Goal: Task Accomplishment & Management: Complete application form

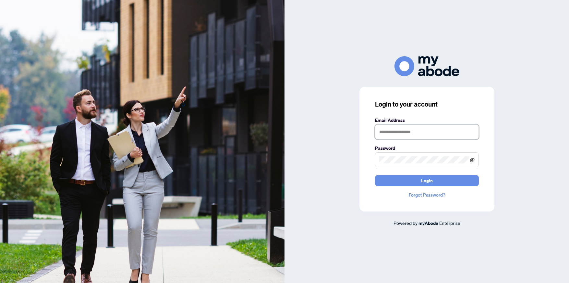
type input "**********"
click at [472, 160] on icon "eye-invisible" at bounding box center [472, 159] width 5 height 5
click at [444, 182] on button "Login" at bounding box center [427, 180] width 104 height 11
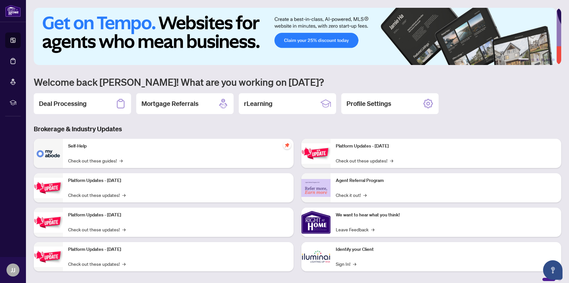
scroll to position [6, 0]
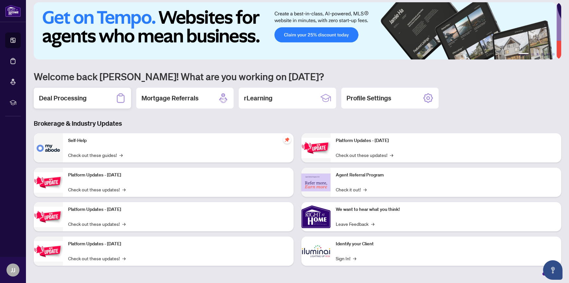
click at [95, 102] on div "Deal Processing" at bounding box center [82, 98] width 97 height 21
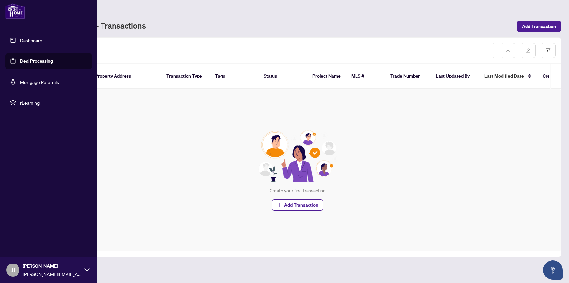
click at [42, 40] on link "Dashboard" at bounding box center [31, 40] width 22 height 6
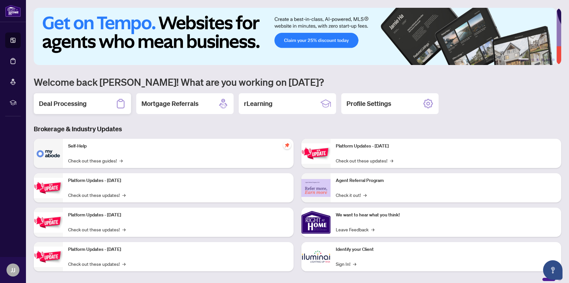
click at [91, 106] on div "Deal Processing" at bounding box center [82, 103] width 97 height 21
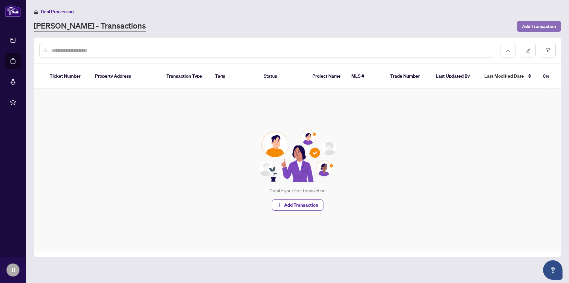
click at [539, 24] on span "Add Transaction" at bounding box center [539, 26] width 34 height 10
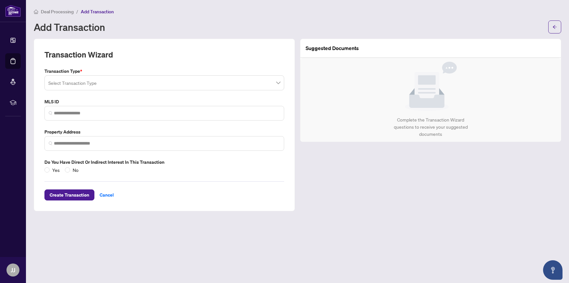
click at [276, 81] on span at bounding box center [164, 83] width 232 height 12
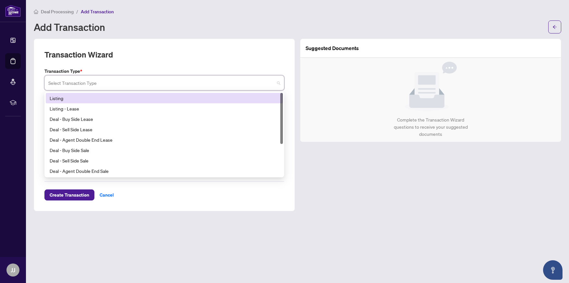
click at [244, 101] on div "Listing" at bounding box center [164, 97] width 229 height 7
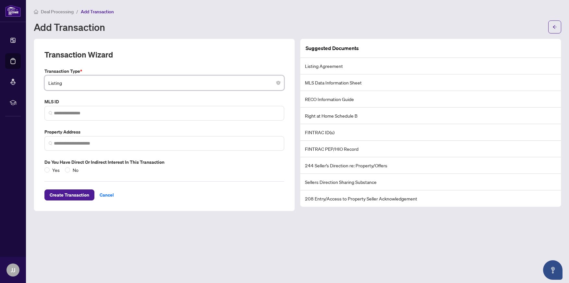
click at [319, 114] on li "Right at Home Schedule B" at bounding box center [430, 115] width 260 height 17
click at [342, 114] on li "Right at Home Schedule B" at bounding box center [430, 115] width 260 height 17
click at [364, 118] on li "Right at Home Schedule B" at bounding box center [430, 115] width 260 height 17
click at [365, 118] on li "Right at Home Schedule B" at bounding box center [430, 115] width 260 height 17
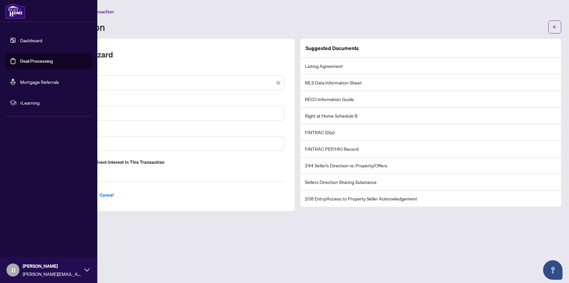
click at [29, 104] on span "rLearning" at bounding box center [53, 102] width 67 height 7
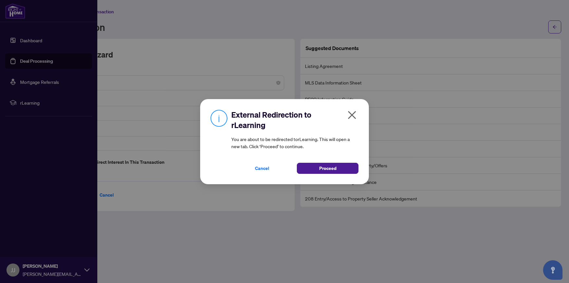
click at [350, 115] on icon "close" at bounding box center [352, 115] width 10 height 10
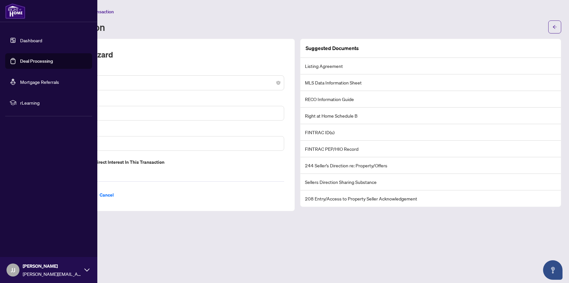
click at [45, 59] on link "Deal Processing" at bounding box center [36, 61] width 33 height 6
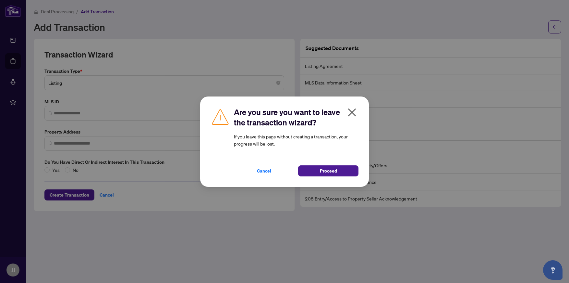
click at [355, 114] on icon "close" at bounding box center [352, 112] width 10 height 10
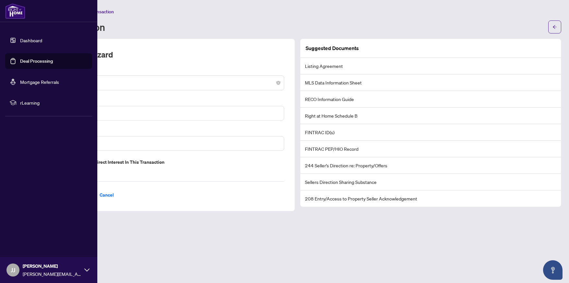
click at [32, 38] on link "Dashboard" at bounding box center [31, 40] width 22 height 6
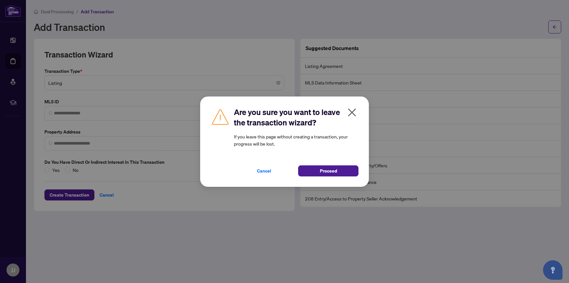
click at [353, 112] on icon "close" at bounding box center [352, 112] width 8 height 8
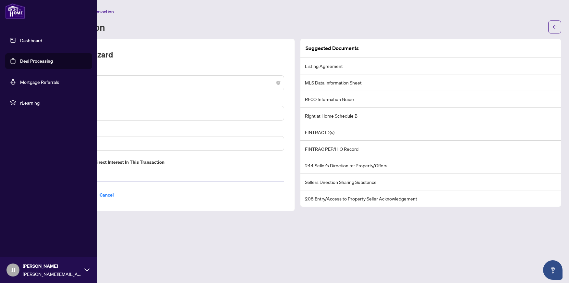
click at [45, 266] on span "[PERSON_NAME]" at bounding box center [52, 265] width 58 height 7
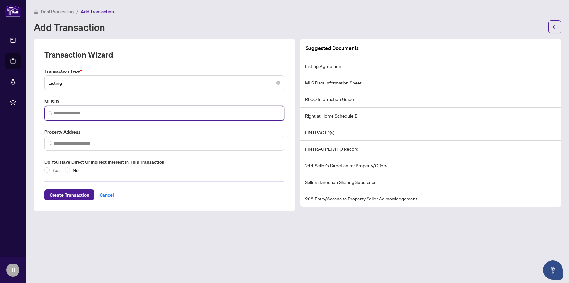
click at [93, 111] on input "search" at bounding box center [167, 113] width 226 height 7
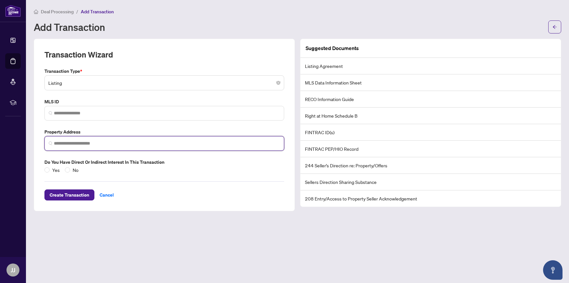
click at [127, 143] on input "search" at bounding box center [167, 143] width 226 height 7
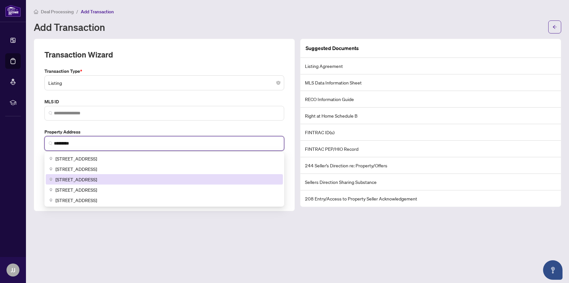
click at [97, 177] on span "[STREET_ADDRESS]" at bounding box center [76, 178] width 42 height 7
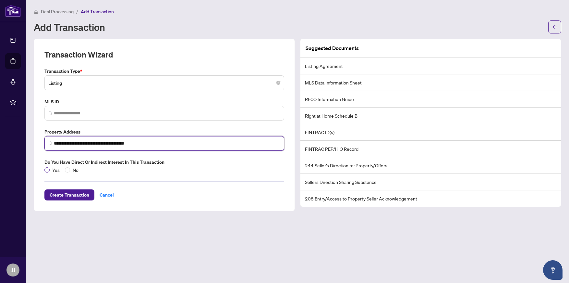
type input "**********"
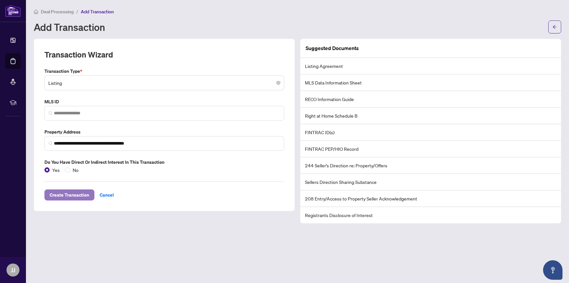
click at [81, 196] on span "Create Transaction" at bounding box center [70, 194] width 40 height 10
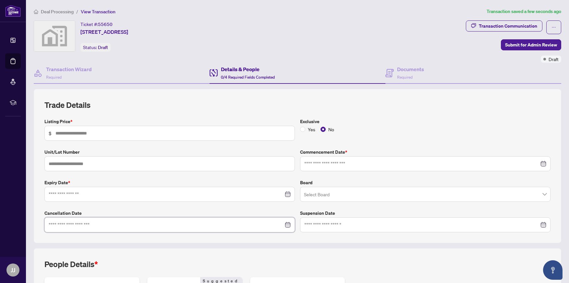
click at [227, 227] on input at bounding box center [166, 224] width 235 height 7
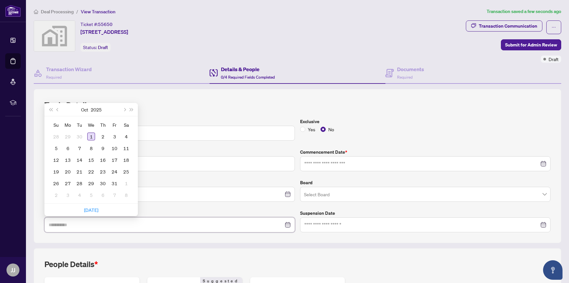
type input "**********"
click at [91, 135] on div "1" at bounding box center [91, 136] width 8 height 8
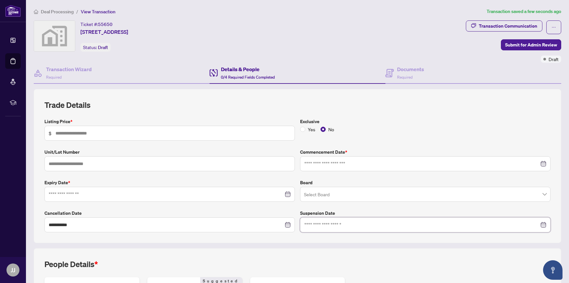
click at [334, 225] on input at bounding box center [421, 224] width 235 height 7
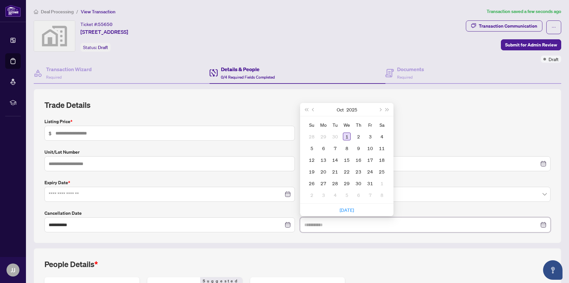
type input "**********"
click at [346, 137] on div "1" at bounding box center [347, 136] width 8 height 8
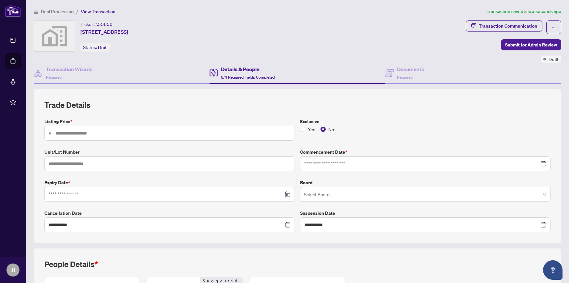
click at [339, 196] on input "search" at bounding box center [422, 195] width 237 height 14
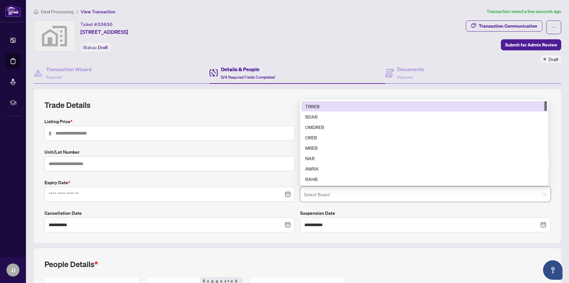
click at [333, 102] on div "TRREB" at bounding box center [424, 105] width 238 height 7
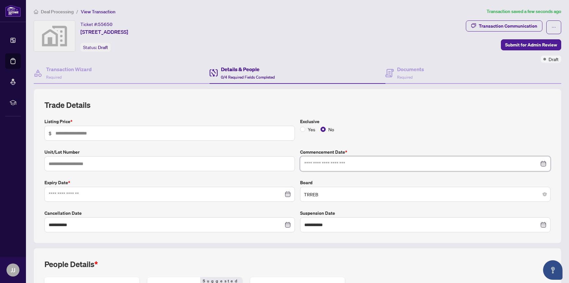
click at [337, 164] on input at bounding box center [421, 163] width 235 height 7
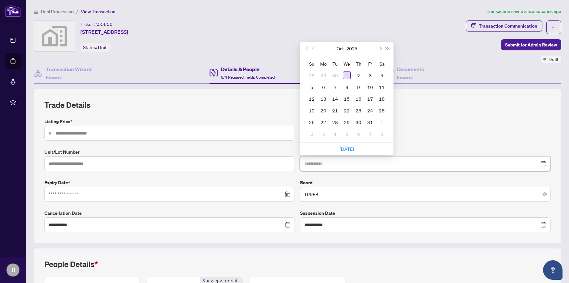
type input "**********"
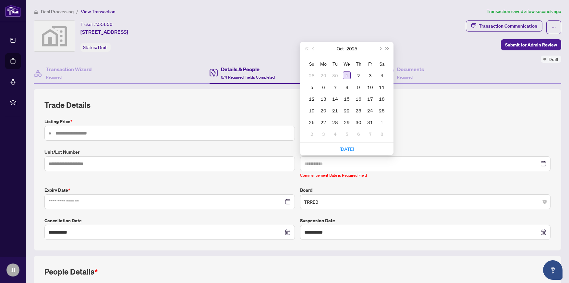
click at [346, 75] on div "1" at bounding box center [347, 75] width 8 height 8
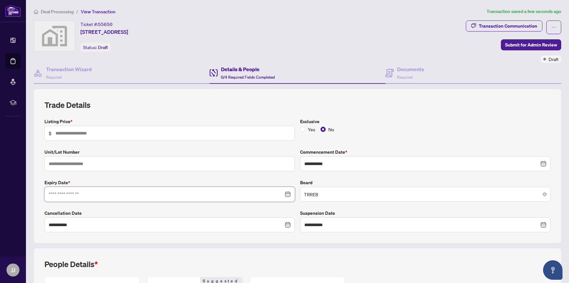
click at [178, 193] on input at bounding box center [166, 193] width 235 height 7
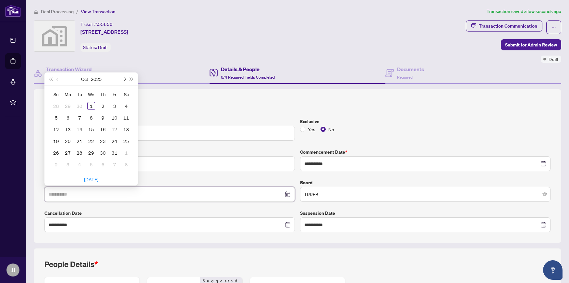
type input "**********"
click at [125, 79] on span "Next month (PageDown)" at bounding box center [124, 78] width 3 height 3
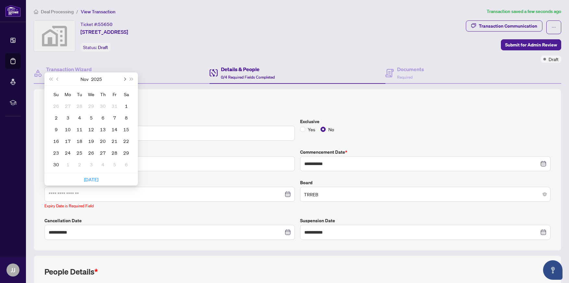
click at [125, 79] on span "Next month (PageDown)" at bounding box center [124, 78] width 3 height 3
type input "**********"
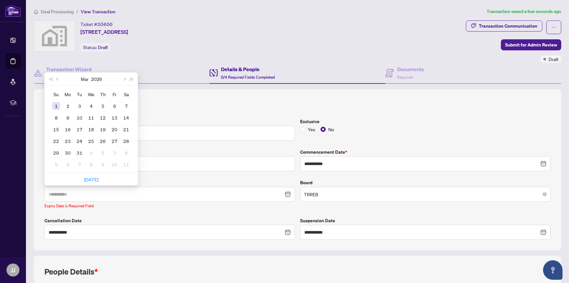
click at [56, 105] on div "1" at bounding box center [56, 106] width 8 height 8
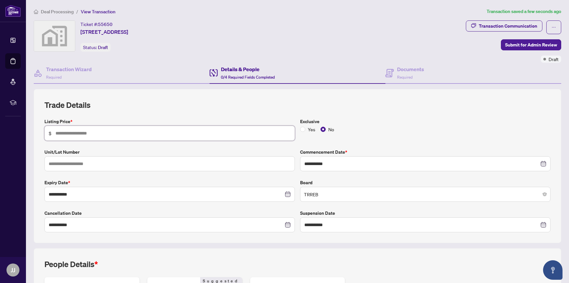
click at [96, 132] on input "text" at bounding box center [172, 132] width 235 height 7
type input "*********"
click at [302, 141] on div "**********" at bounding box center [297, 175] width 511 height 114
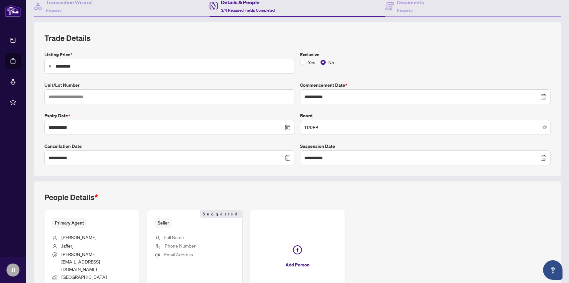
scroll to position [109, 0]
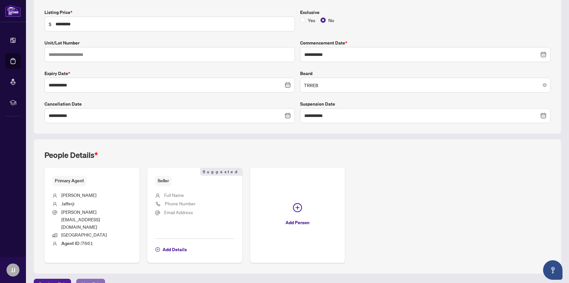
click at [91, 279] on span "Next Tab" at bounding box center [90, 284] width 18 height 10
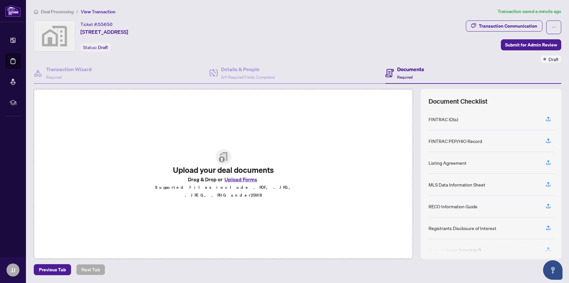
click at [243, 183] on button "Upload Forms" at bounding box center [241, 179] width 37 height 8
click at [234, 181] on button "Upload Forms" at bounding box center [241, 179] width 37 height 8
click at [249, 183] on button "Upload Forms" at bounding box center [241, 179] width 37 height 8
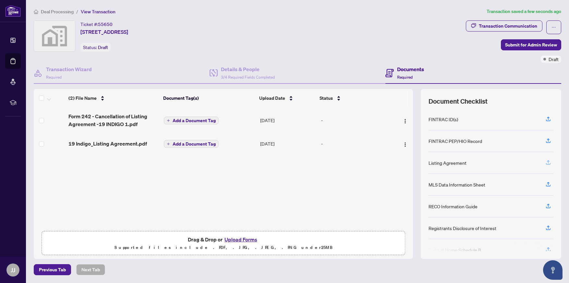
click at [548, 161] on icon "button" at bounding box center [548, 161] width 3 height 3
click at [208, 144] on span "Add a Document Tag" at bounding box center [194, 143] width 43 height 5
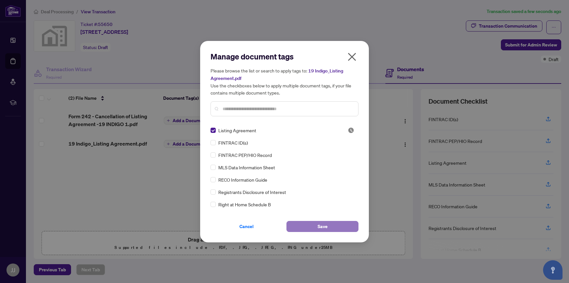
click at [305, 225] on button "Save" at bounding box center [322, 226] width 72 height 11
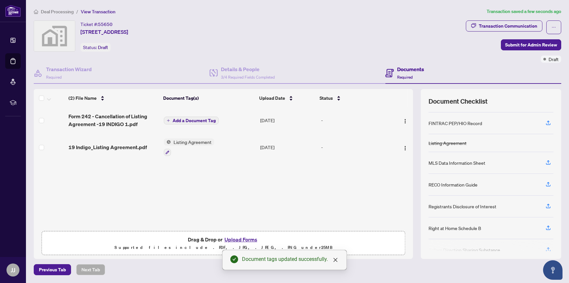
scroll to position [23, 0]
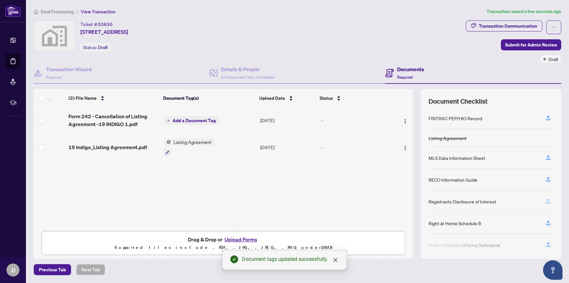
click at [550, 200] on icon "button" at bounding box center [548, 201] width 6 height 6
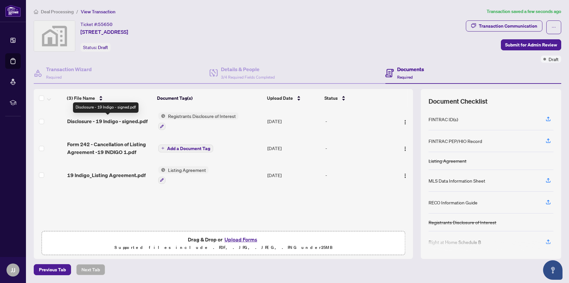
click at [113, 118] on span "Disclosure - 19 Indigo - signed.pdf" at bounding box center [107, 121] width 80 height 8
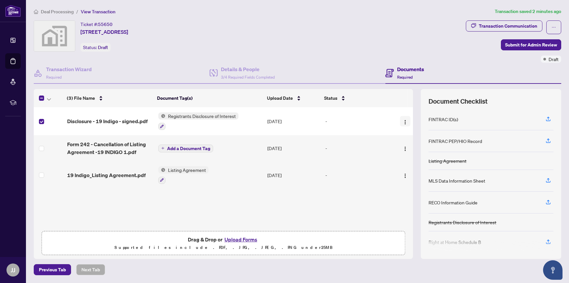
click at [403, 120] on img "button" at bounding box center [405, 121] width 5 height 5
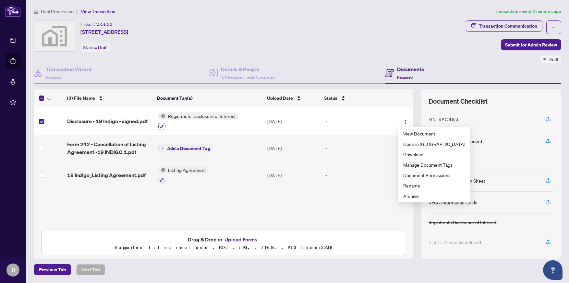
click at [162, 124] on icon "button" at bounding box center [162, 126] width 4 height 4
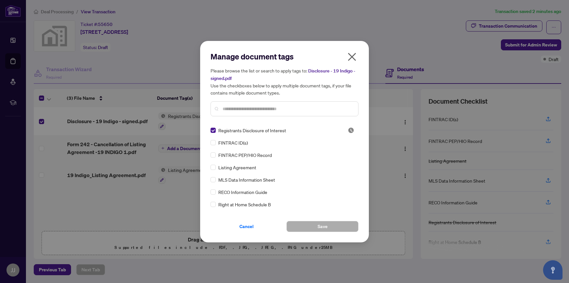
click at [352, 53] on icon "close" at bounding box center [352, 57] width 10 height 10
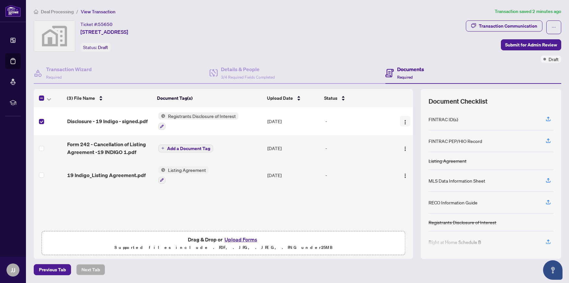
click at [404, 119] on img "button" at bounding box center [405, 121] width 5 height 5
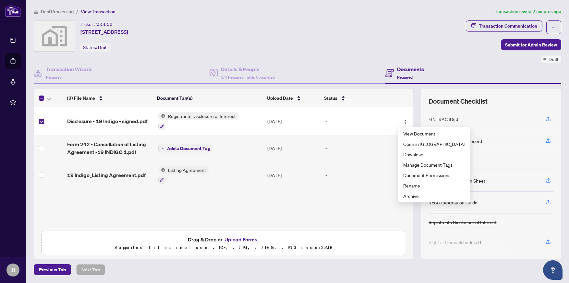
click at [268, 204] on div "(3) File Name Document Tag(s) Upload Date Status Disclosure - 19 Indigo - signe…" at bounding box center [223, 167] width 379 height 120
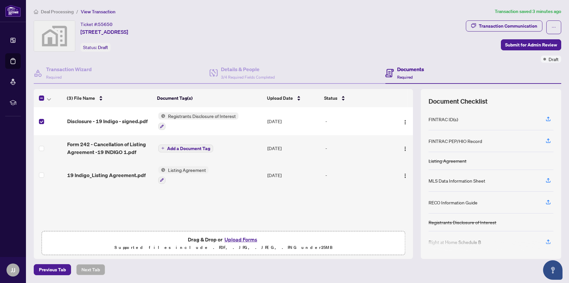
click at [45, 120] on td at bounding box center [49, 121] width 31 height 28
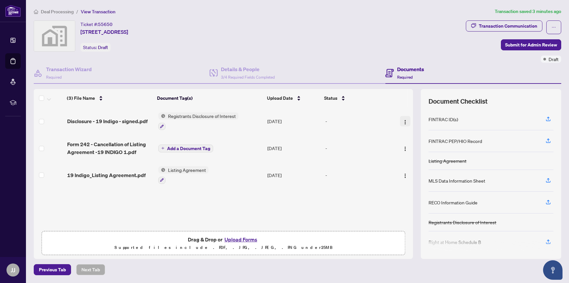
click at [407, 124] on button "button" at bounding box center [405, 121] width 10 height 10
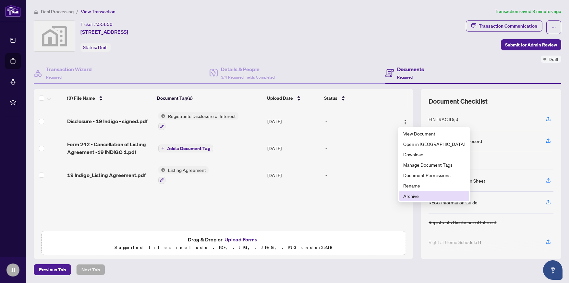
click at [424, 193] on span "Archive" at bounding box center [434, 195] width 62 height 7
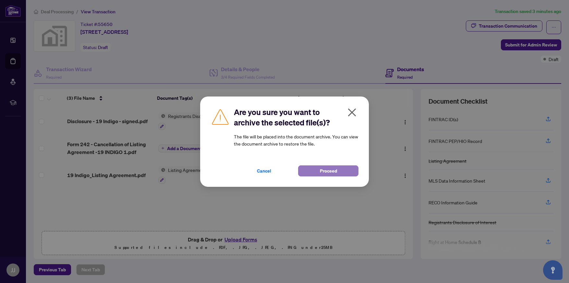
click at [347, 172] on button "Proceed" at bounding box center [328, 170] width 60 height 11
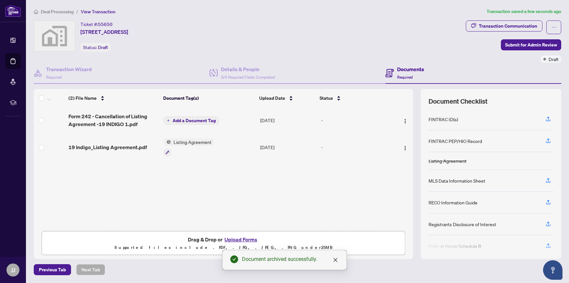
click at [198, 122] on span "Add a Document Tag" at bounding box center [194, 120] width 43 height 5
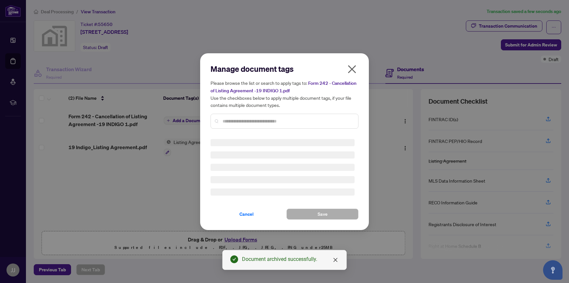
click at [260, 124] on div "Manage document tags Please browse the list or search to apply tags to: Form 24…" at bounding box center [285, 142] width 148 height 156
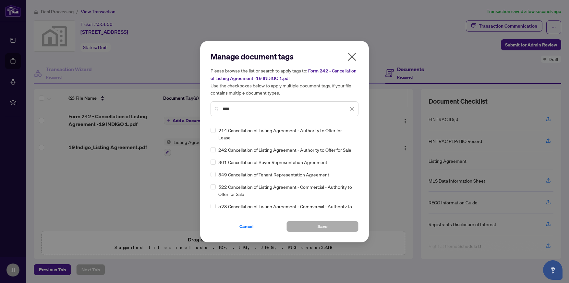
type input "****"
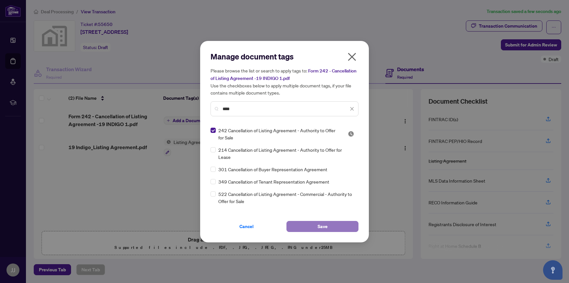
click at [317, 227] on button "Save" at bounding box center [322, 226] width 72 height 11
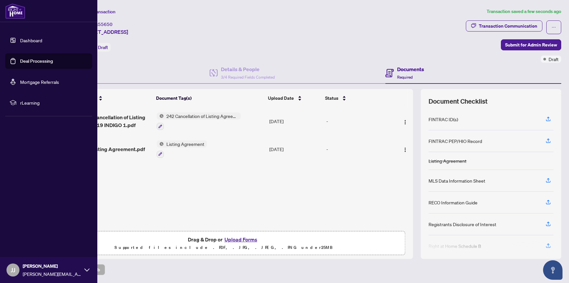
click at [38, 42] on link "Dashboard" at bounding box center [31, 40] width 22 height 6
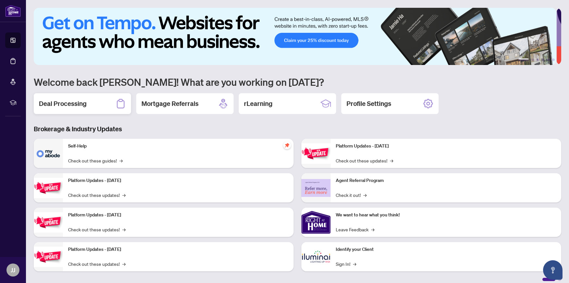
click at [103, 105] on div "Deal Processing" at bounding box center [82, 103] width 97 height 21
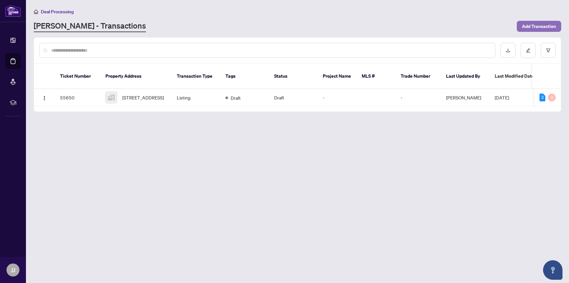
click at [543, 25] on span "Add Transaction" at bounding box center [539, 26] width 34 height 10
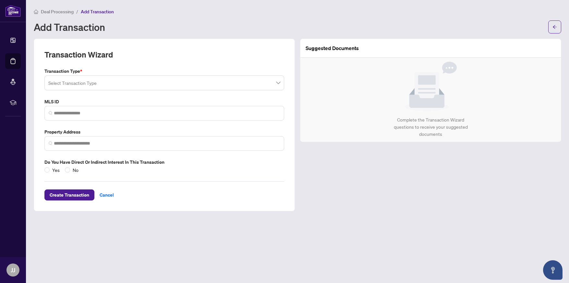
click at [211, 85] on input "search" at bounding box center [161, 84] width 226 height 14
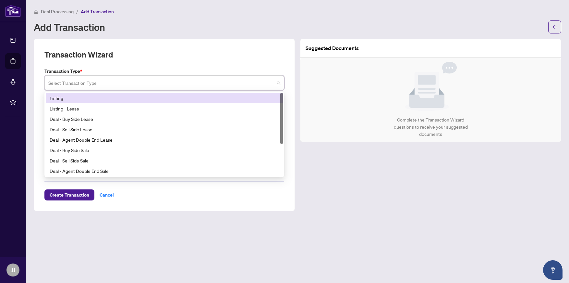
click at [184, 100] on div "Listing" at bounding box center [164, 97] width 229 height 7
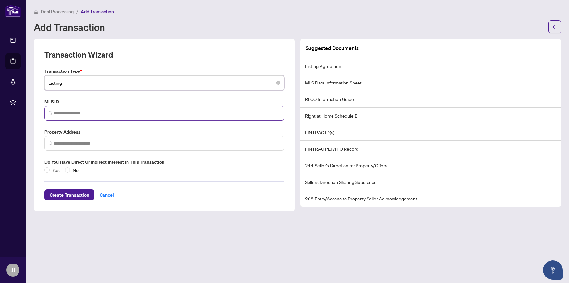
click at [171, 116] on span at bounding box center [164, 113] width 240 height 15
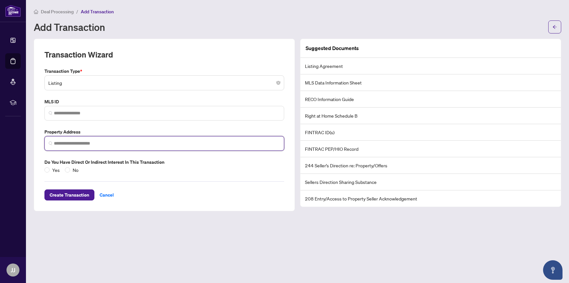
click at [192, 145] on input "search" at bounding box center [167, 143] width 226 height 7
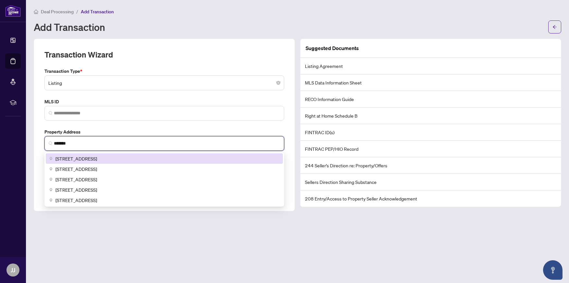
click at [165, 162] on div "[STREET_ADDRESS]" at bounding box center [164, 158] width 237 height 10
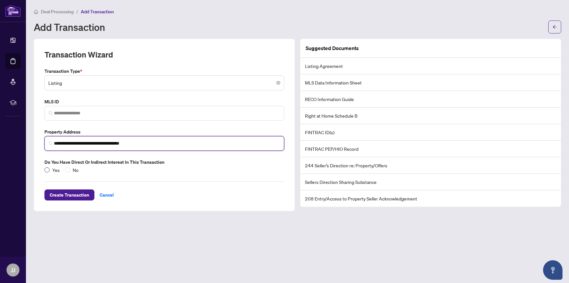
type input "**********"
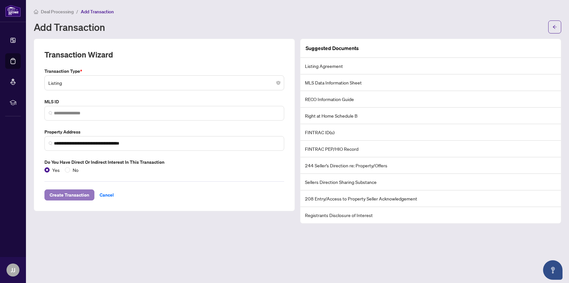
click at [63, 194] on span "Create Transaction" at bounding box center [70, 194] width 40 height 10
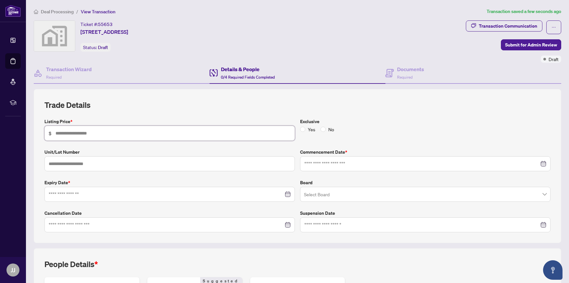
click at [160, 135] on input "text" at bounding box center [172, 132] width 235 height 7
type input "*******"
click at [326, 128] on span "No" at bounding box center [331, 129] width 11 height 7
click at [320, 167] on div at bounding box center [425, 163] width 250 height 15
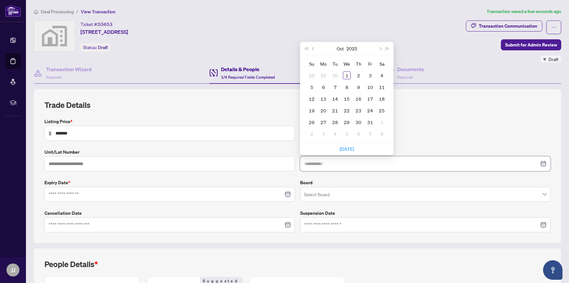
type input "**********"
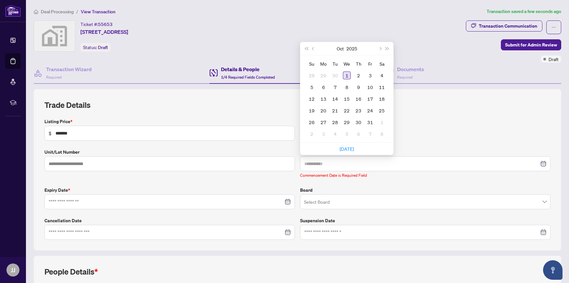
click at [345, 77] on div "1" at bounding box center [347, 75] width 8 height 8
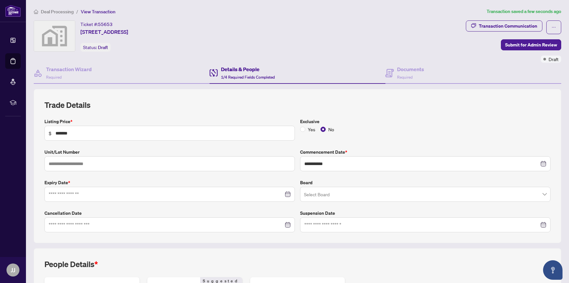
click at [331, 192] on input "search" at bounding box center [422, 195] width 237 height 14
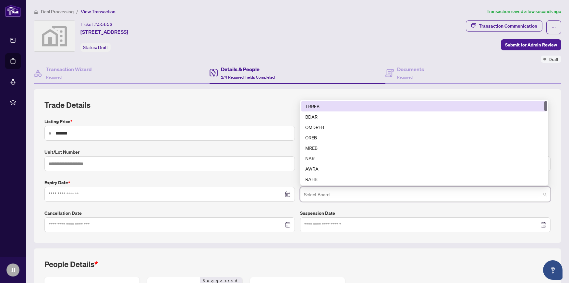
click at [329, 103] on div "TRREB" at bounding box center [424, 105] width 238 height 7
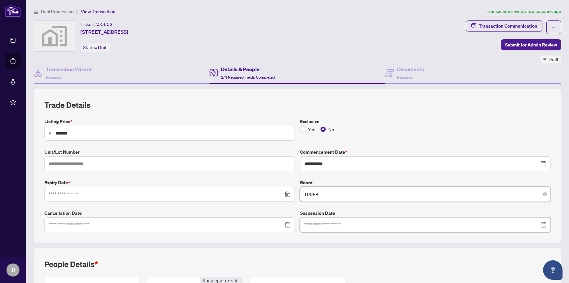
click at [332, 223] on input at bounding box center [421, 224] width 235 height 7
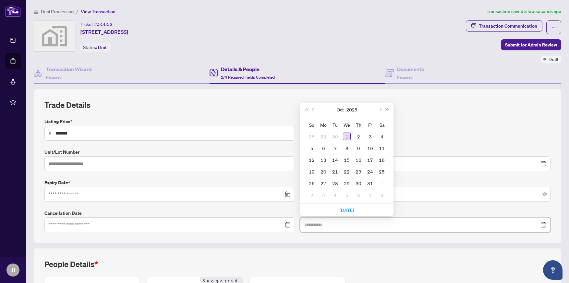
type input "**********"
click at [345, 136] on div "1" at bounding box center [347, 136] width 8 height 8
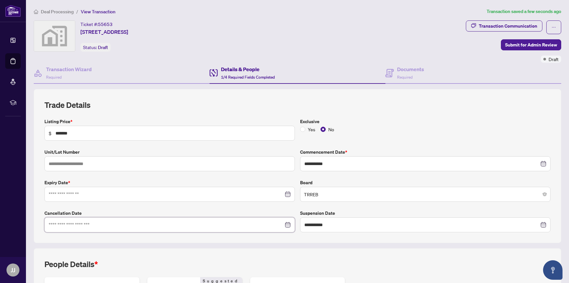
click at [203, 226] on input at bounding box center [166, 224] width 235 height 7
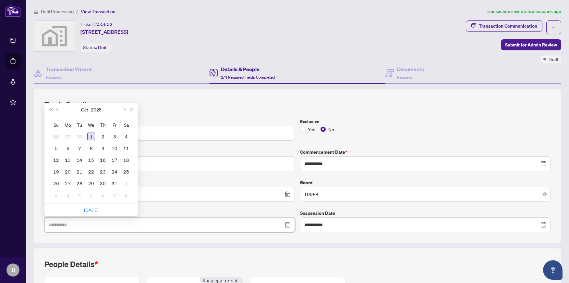
type input "**********"
click at [91, 137] on div "1" at bounding box center [91, 136] width 8 height 8
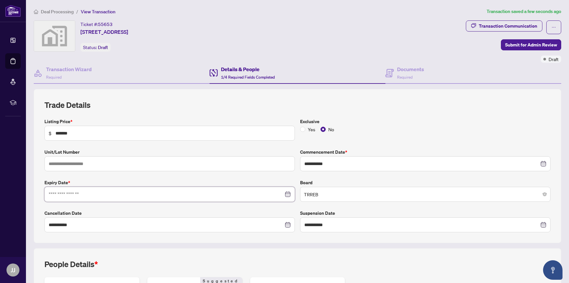
click at [105, 194] on input at bounding box center [166, 193] width 235 height 7
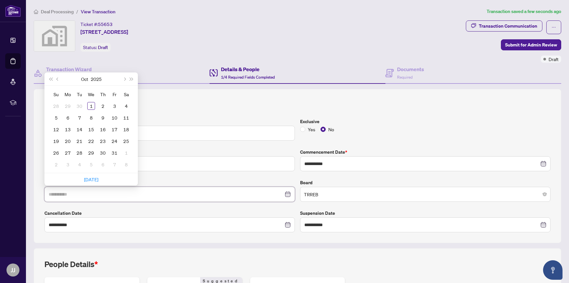
type input "**********"
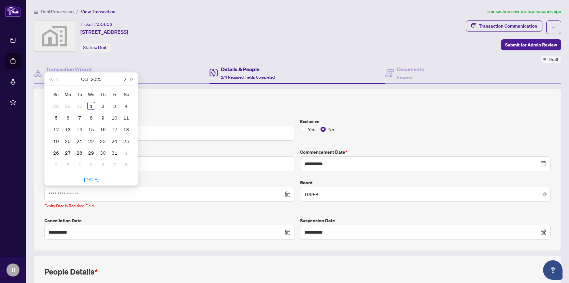
click at [125, 78] on span "Next month (PageDown)" at bounding box center [124, 78] width 3 height 3
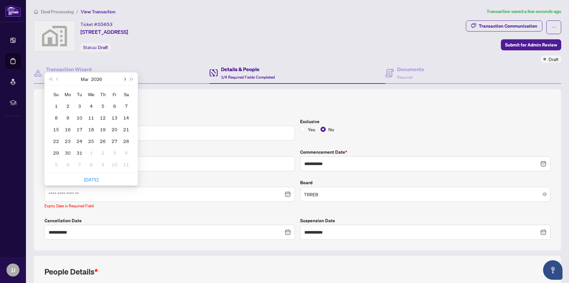
click at [125, 78] on span "Next month (PageDown)" at bounding box center [124, 78] width 3 height 3
click at [57, 80] on button "Previous month (PageUp)" at bounding box center [57, 78] width 7 height 13
click at [54, 105] on div "1" at bounding box center [56, 106] width 8 height 8
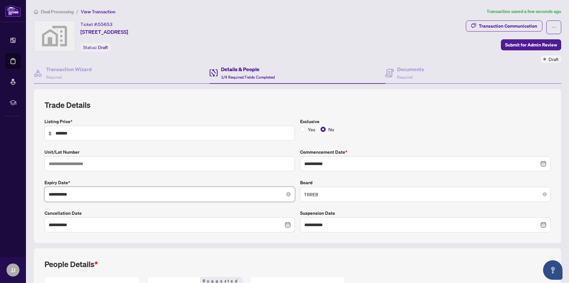
click at [267, 196] on input "**********" at bounding box center [166, 193] width 235 height 7
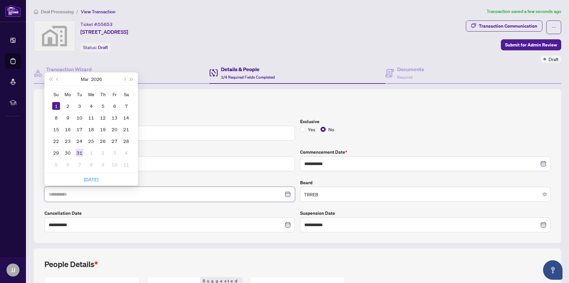
type input "**********"
click at [83, 154] on div "31" at bounding box center [80, 153] width 8 height 8
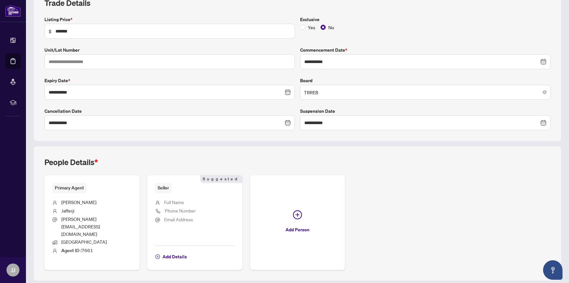
scroll to position [104, 0]
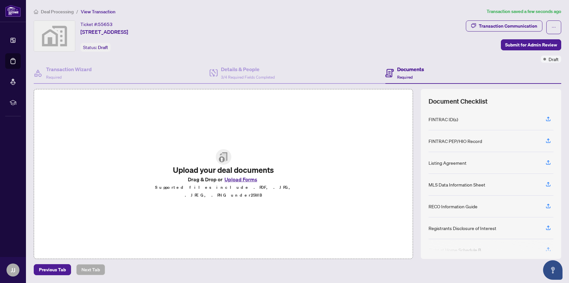
click at [252, 181] on button "Upload Forms" at bounding box center [241, 179] width 37 height 8
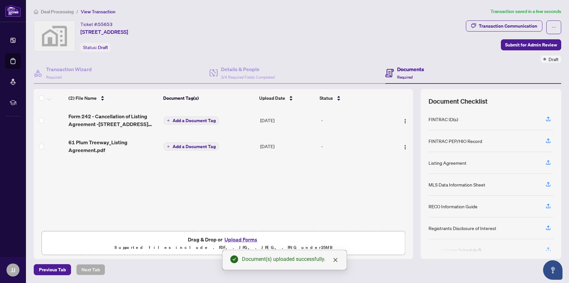
click at [207, 141] on td "Add a Document Tag" at bounding box center [209, 146] width 96 height 26
click at [206, 147] on span "Add a Document Tag" at bounding box center [194, 146] width 43 height 5
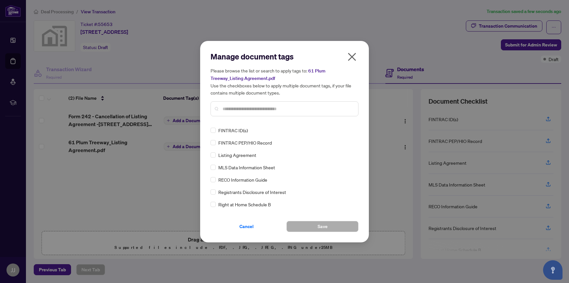
click at [260, 108] on input "text" at bounding box center [288, 108] width 130 height 7
click at [240, 156] on span "Listing Agreement" at bounding box center [237, 154] width 38 height 7
click at [299, 222] on button "Save" at bounding box center [322, 226] width 72 height 11
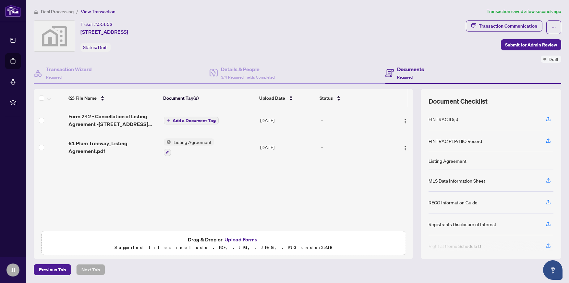
click at [204, 118] on span "Add a Document Tag" at bounding box center [194, 120] width 43 height 5
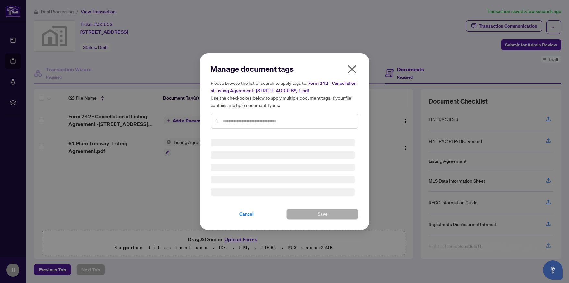
click at [234, 122] on div "Manage document tags Please browse the list or search to apply tags to: Form 24…" at bounding box center [285, 142] width 148 height 156
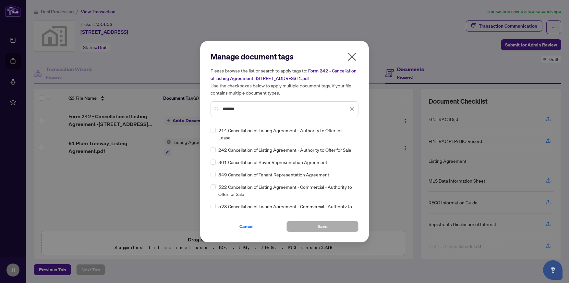
type input "*******"
click at [246, 146] on span "242 Cancellation of Listing Agreement - Authority to Offer for Sale" at bounding box center [284, 149] width 133 height 7
click at [218, 146] on div "242 Cancellation of Listing Agreement - Authority to Offer for Sale" at bounding box center [283, 149] width 144 height 7
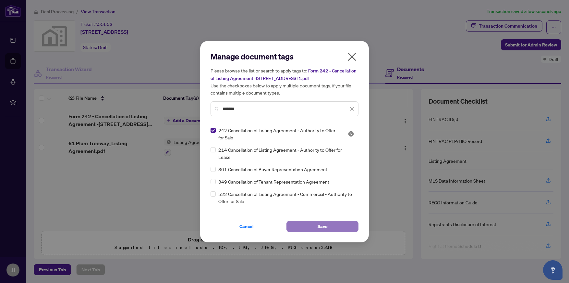
click at [313, 227] on button "Save" at bounding box center [322, 226] width 72 height 11
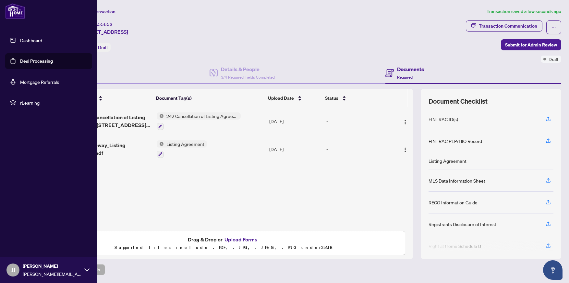
click at [27, 40] on link "Dashboard" at bounding box center [31, 40] width 22 height 6
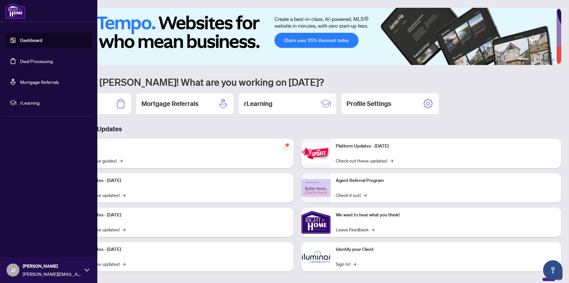
click at [22, 13] on img at bounding box center [15, 11] width 20 height 16
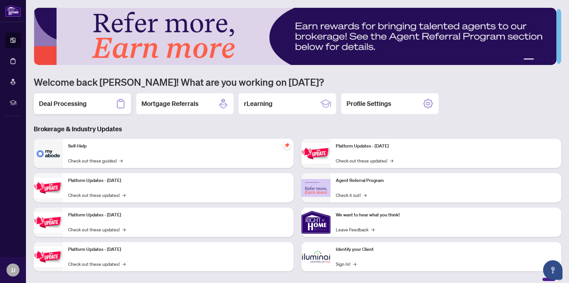
click at [71, 99] on h2 "Deal Processing" at bounding box center [63, 103] width 48 height 9
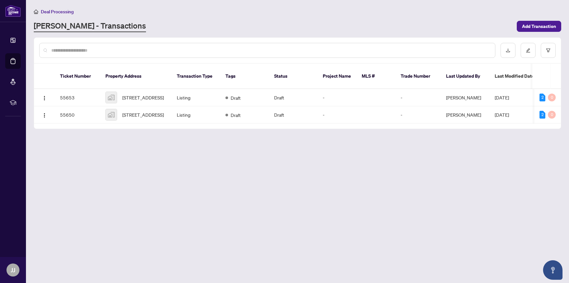
click at [115, 51] on input "text" at bounding box center [270, 50] width 439 height 7
click at [541, 24] on span "Add Transaction" at bounding box center [539, 26] width 34 height 10
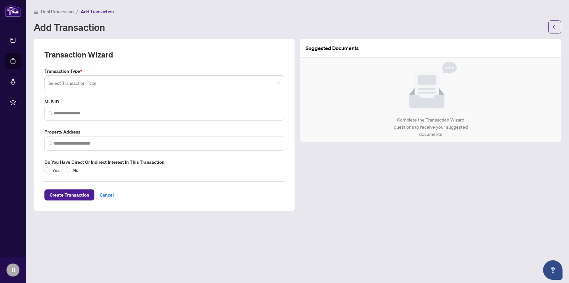
click at [200, 87] on input "search" at bounding box center [161, 84] width 226 height 14
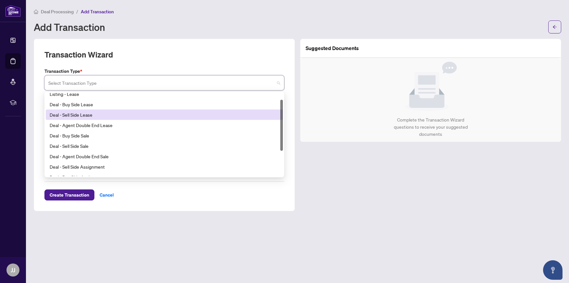
scroll to position [9, 0]
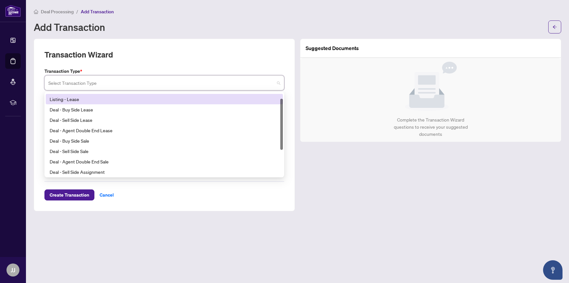
click at [185, 103] on div "Listing - Lease" at bounding box center [164, 99] width 237 height 10
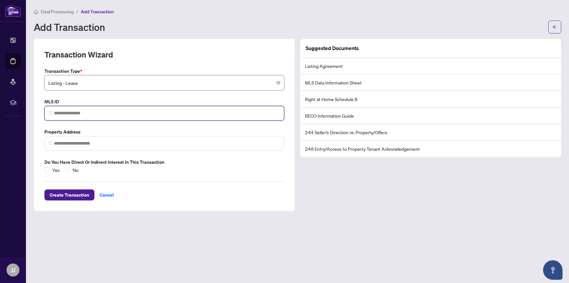
click at [164, 114] on input "search" at bounding box center [167, 113] width 226 height 7
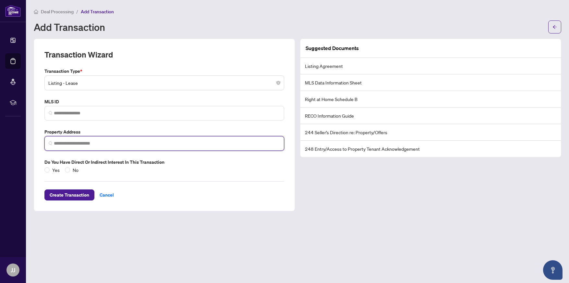
click at [134, 145] on input "search" at bounding box center [167, 143] width 226 height 7
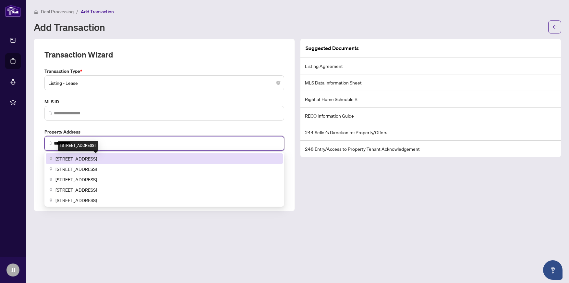
click at [97, 158] on span "[STREET_ADDRESS]" at bounding box center [76, 158] width 42 height 7
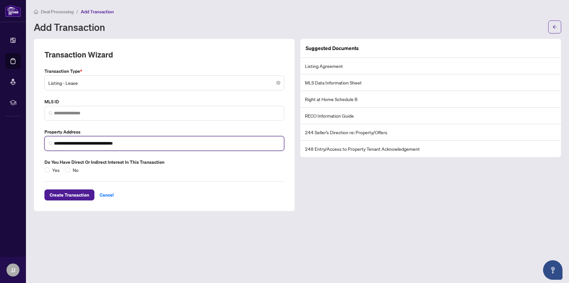
type input "**********"
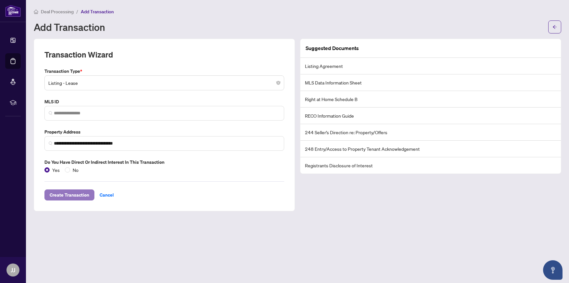
click at [59, 196] on span "Create Transaction" at bounding box center [70, 194] width 40 height 10
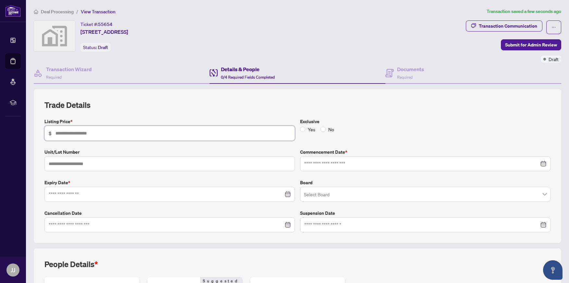
click at [240, 131] on input "text" at bounding box center [172, 132] width 235 height 7
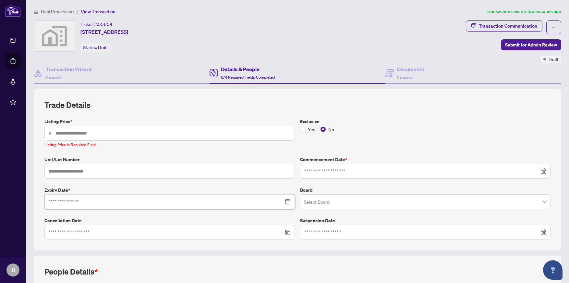
click at [247, 202] on input at bounding box center [166, 201] width 235 height 7
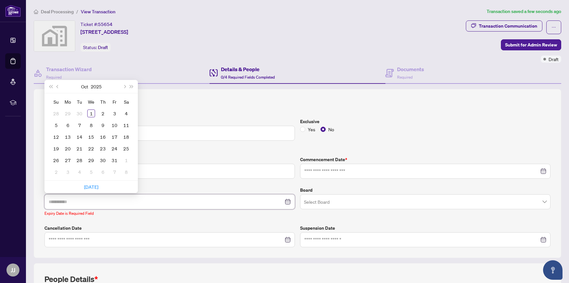
type input "**********"
click at [57, 85] on span "Previous month (PageUp)" at bounding box center [57, 86] width 3 height 3
type input "**********"
click at [93, 125] on div "10" at bounding box center [91, 125] width 8 height 8
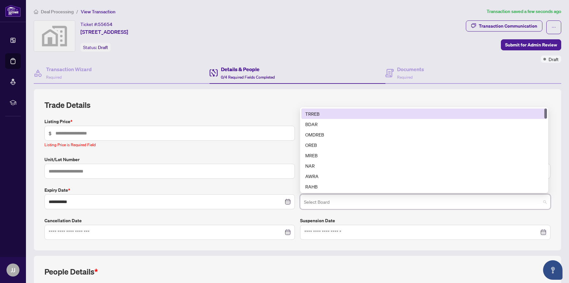
click at [334, 201] on input "search" at bounding box center [422, 202] width 237 height 14
click at [319, 113] on div "TRREB" at bounding box center [424, 113] width 238 height 7
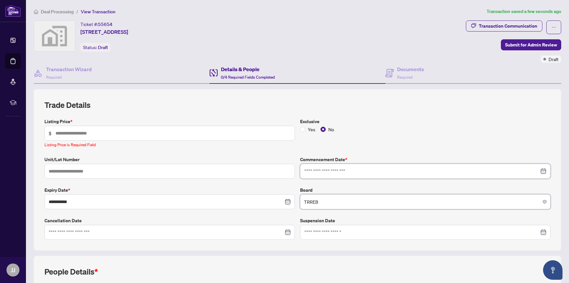
click at [332, 172] on input at bounding box center [421, 170] width 235 height 7
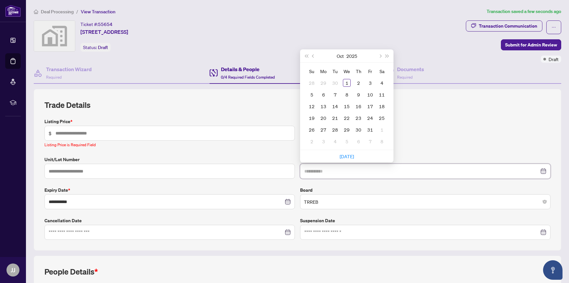
type input "**********"
click at [234, 140] on div "Listing Price * $ Listing Price is Required Field" at bounding box center [170, 133] width 256 height 30
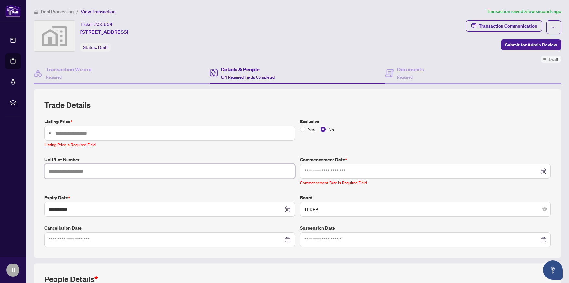
click at [214, 168] on input "text" at bounding box center [169, 170] width 250 height 15
type input "**"
click at [85, 133] on input "text" at bounding box center [172, 132] width 235 height 7
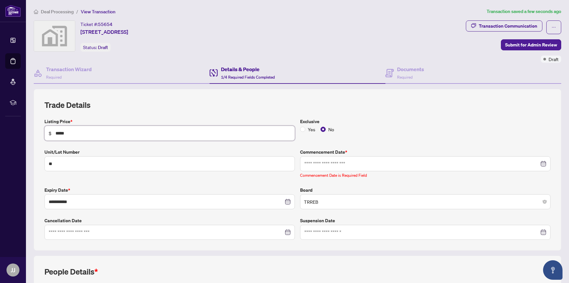
type input "*****"
click at [324, 164] on input at bounding box center [421, 163] width 235 height 7
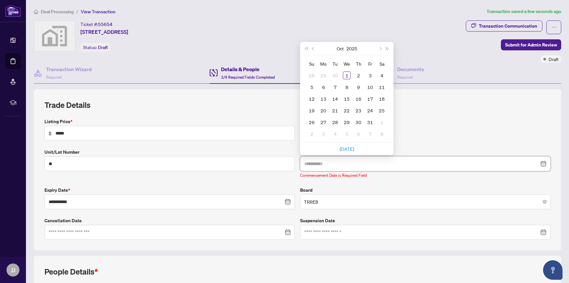
type input "**********"
click at [312, 48] on span "Previous month (PageUp)" at bounding box center [313, 48] width 3 height 3
type input "**********"
click at [345, 85] on div "10" at bounding box center [347, 87] width 8 height 8
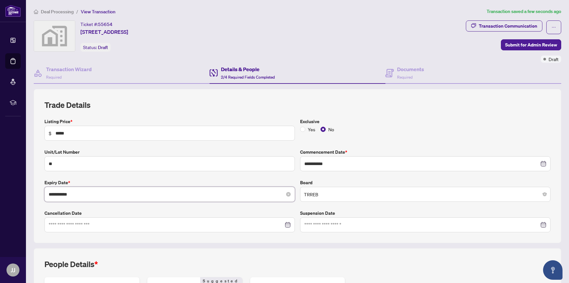
click at [188, 194] on input "**********" at bounding box center [166, 193] width 235 height 7
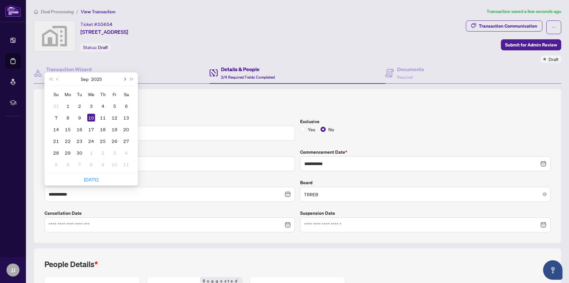
click at [122, 78] on button "Next month (PageDown)" at bounding box center [124, 78] width 7 height 13
click at [124, 78] on span "Next month (PageDown)" at bounding box center [124, 78] width 3 height 3
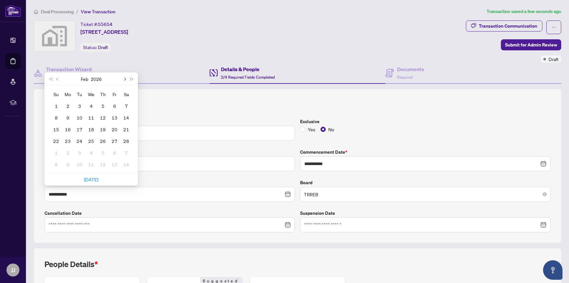
click at [124, 78] on span "Next month (PageDown)" at bounding box center [124, 78] width 3 height 3
click at [58, 79] on span "Previous month (PageUp)" at bounding box center [57, 78] width 3 height 3
type input "**********"
click at [81, 151] on div "31" at bounding box center [80, 153] width 8 height 8
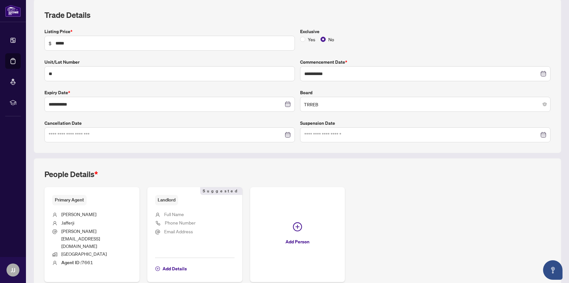
scroll to position [109, 0]
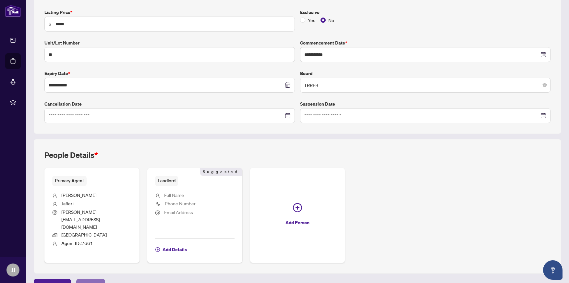
click at [86, 279] on span "Next Tab" at bounding box center [90, 284] width 18 height 10
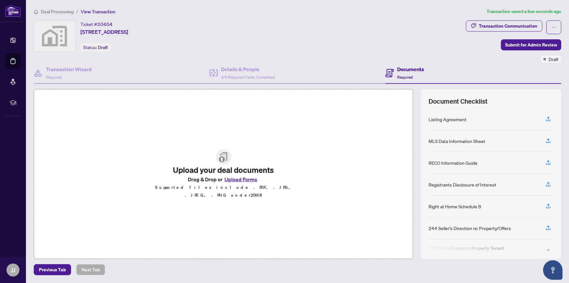
click at [239, 182] on button "Upload Forms" at bounding box center [241, 179] width 37 height 8
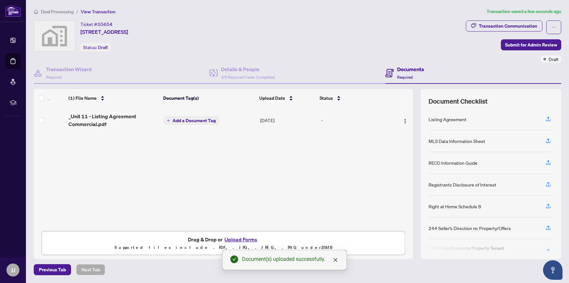
click at [211, 118] on span "Add a Document Tag" at bounding box center [194, 120] width 43 height 5
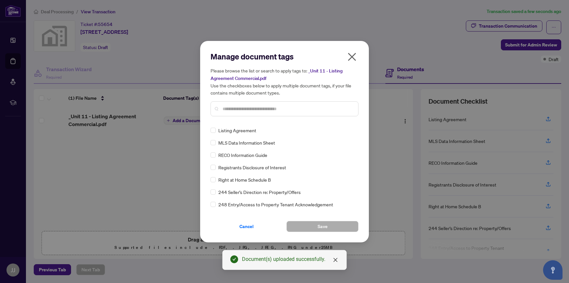
click at [272, 121] on div "Manage document tags Please browse the list or search to apply tags to: _Unit 1…" at bounding box center [285, 86] width 148 height 70
click at [257, 128] on div "Listing Agreement" at bounding box center [283, 129] width 144 height 7
click at [240, 128] on span "Listing Agreement" at bounding box center [237, 129] width 38 height 7
click at [309, 226] on button "Save" at bounding box center [322, 226] width 72 height 11
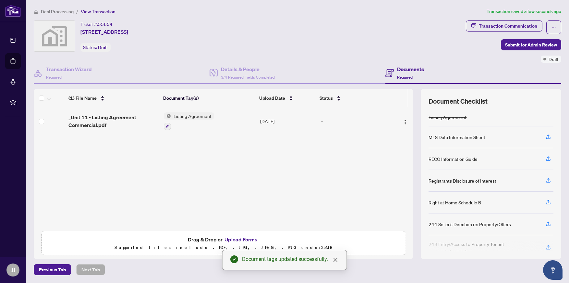
scroll to position [11, 0]
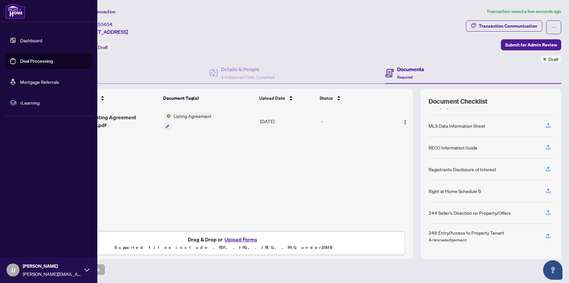
click at [20, 40] on link "Dashboard" at bounding box center [31, 40] width 22 height 6
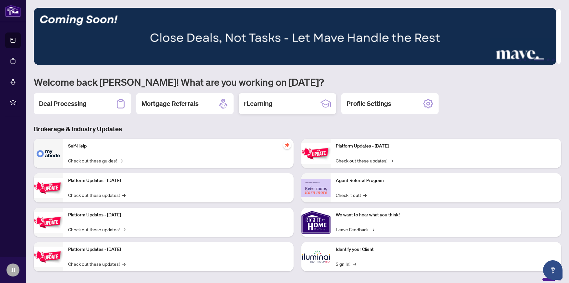
click at [269, 105] on h2 "rLearning" at bounding box center [258, 103] width 29 height 9
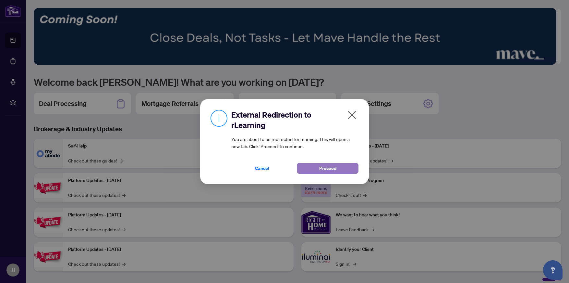
click at [327, 168] on span "Proceed" at bounding box center [327, 168] width 17 height 10
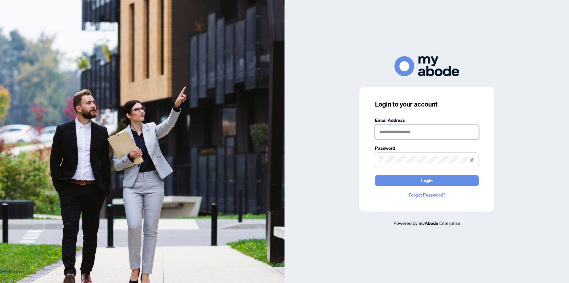
type input "**********"
click at [444, 133] on input "**********" at bounding box center [427, 131] width 104 height 15
click at [472, 161] on icon "eye-invisible" at bounding box center [472, 159] width 5 height 5
click at [377, 160] on span at bounding box center [427, 159] width 104 height 15
